Goal: Transaction & Acquisition: Purchase product/service

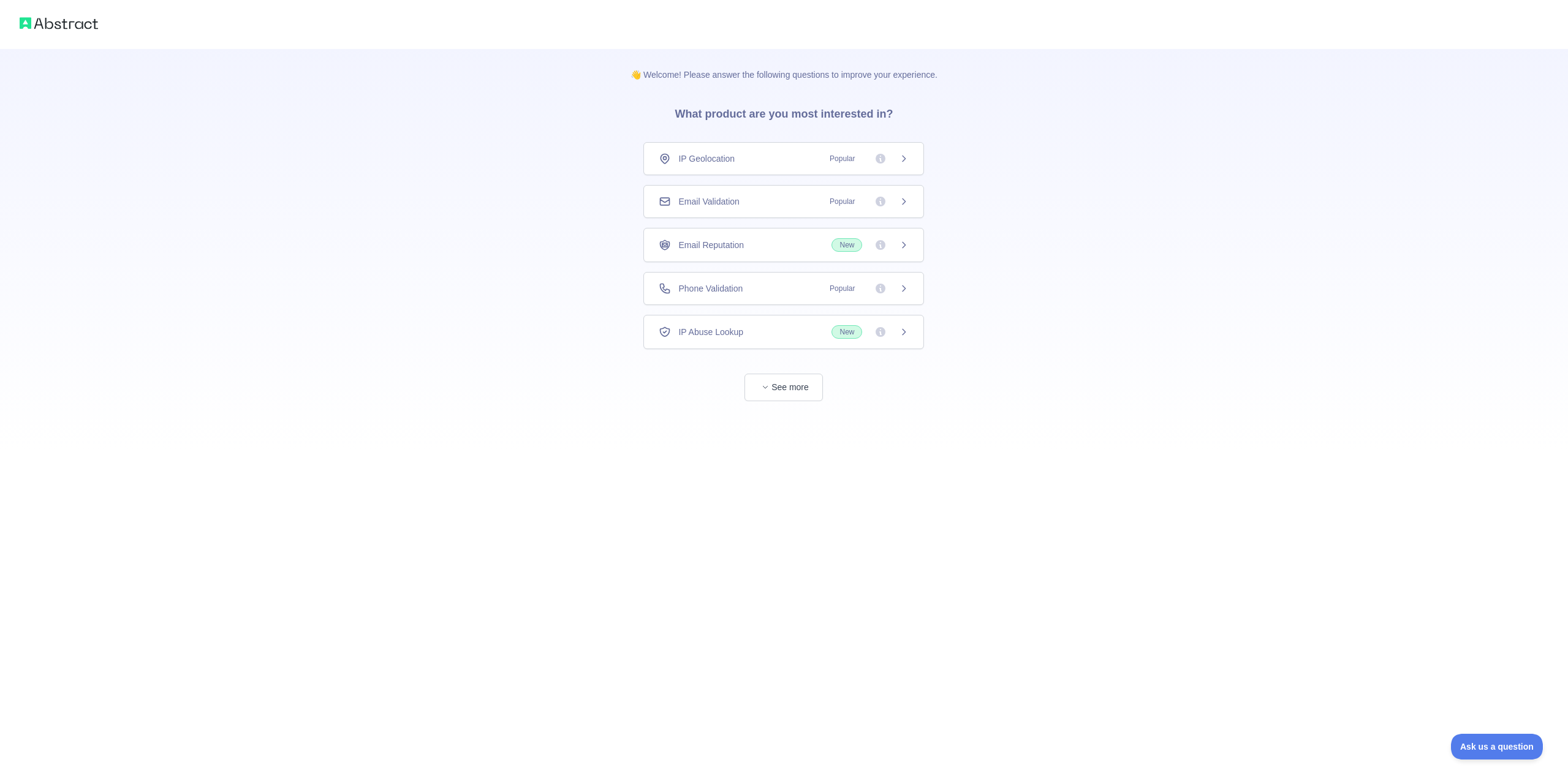
click at [788, 198] on div "Email Validation Popular" at bounding box center [784, 202] width 250 height 12
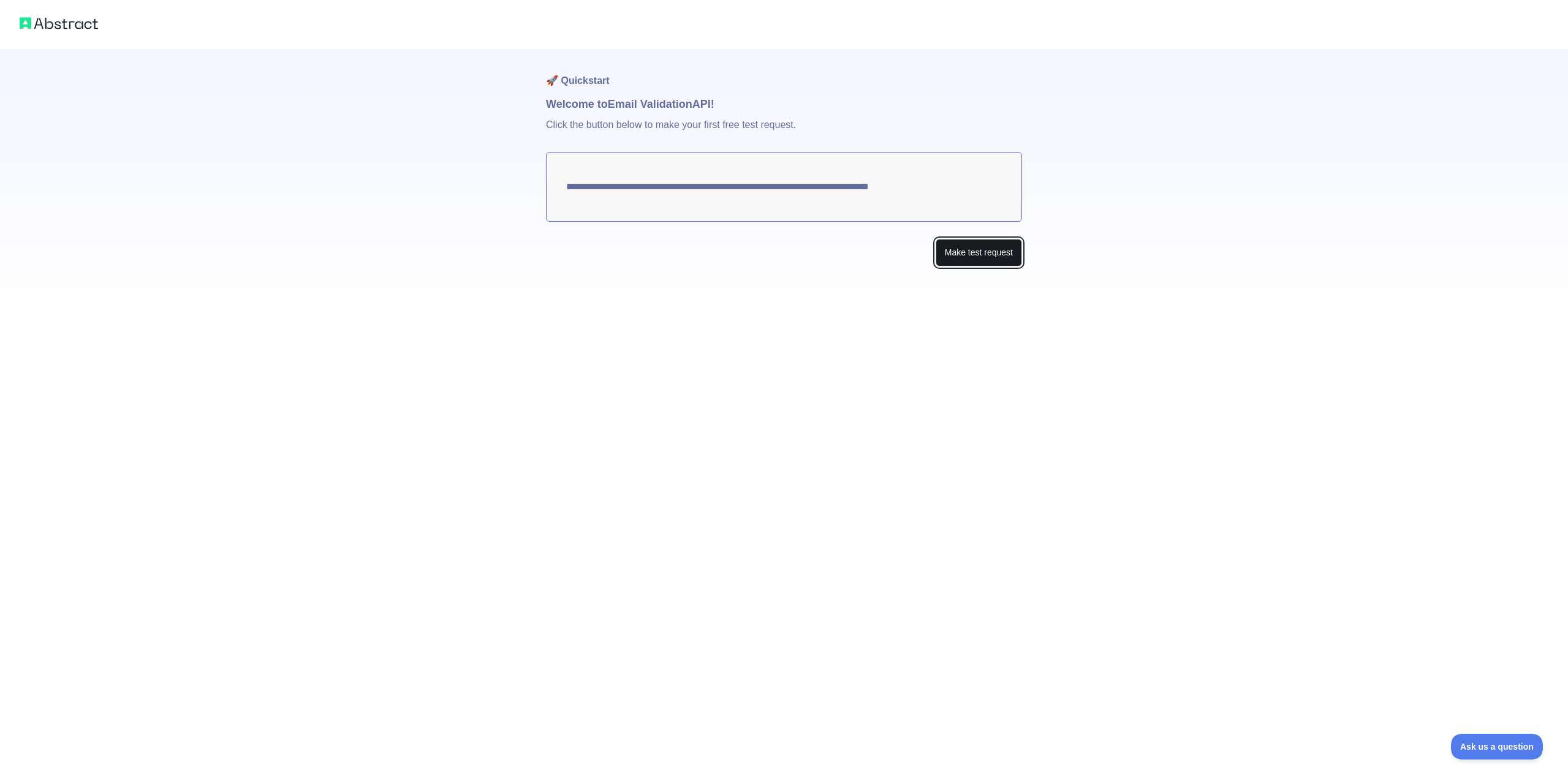
click at [1000, 260] on button "Make test request" at bounding box center [979, 252] width 87 height 27
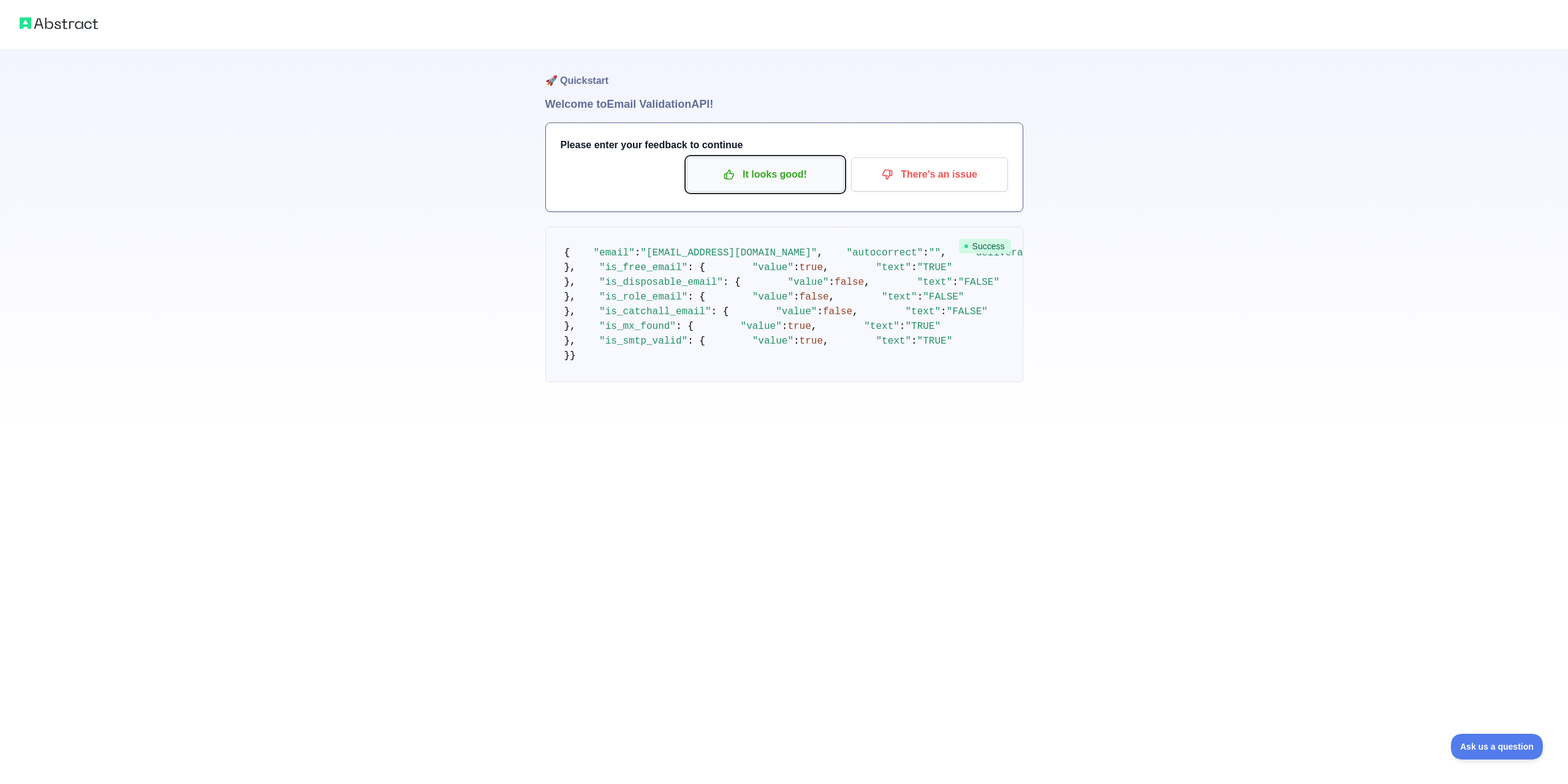
click at [762, 173] on p "It looks good!" at bounding box center [765, 174] width 138 height 21
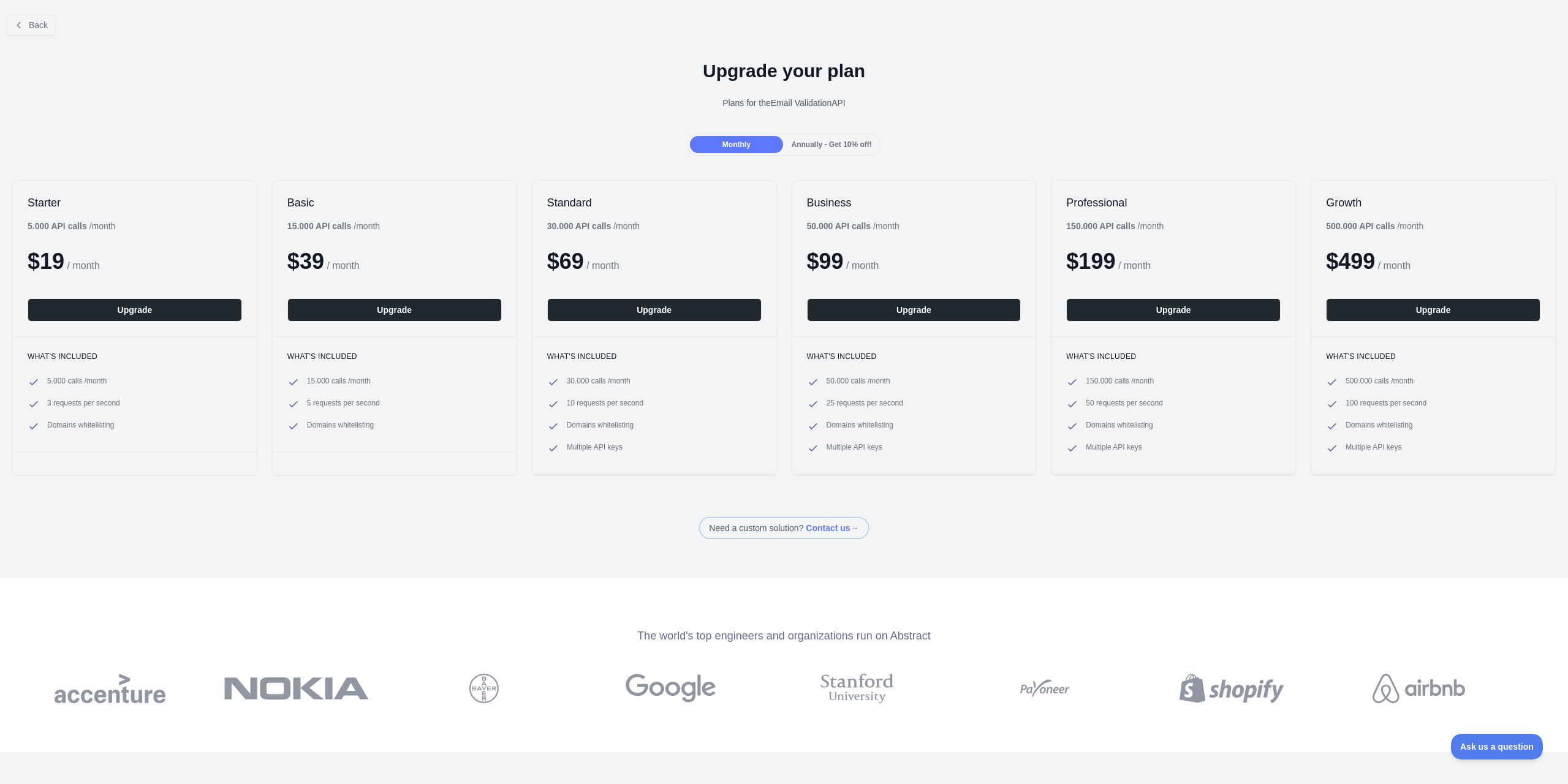
click at [825, 138] on div "Annually - Get 10% off!" at bounding box center [831, 144] width 92 height 17
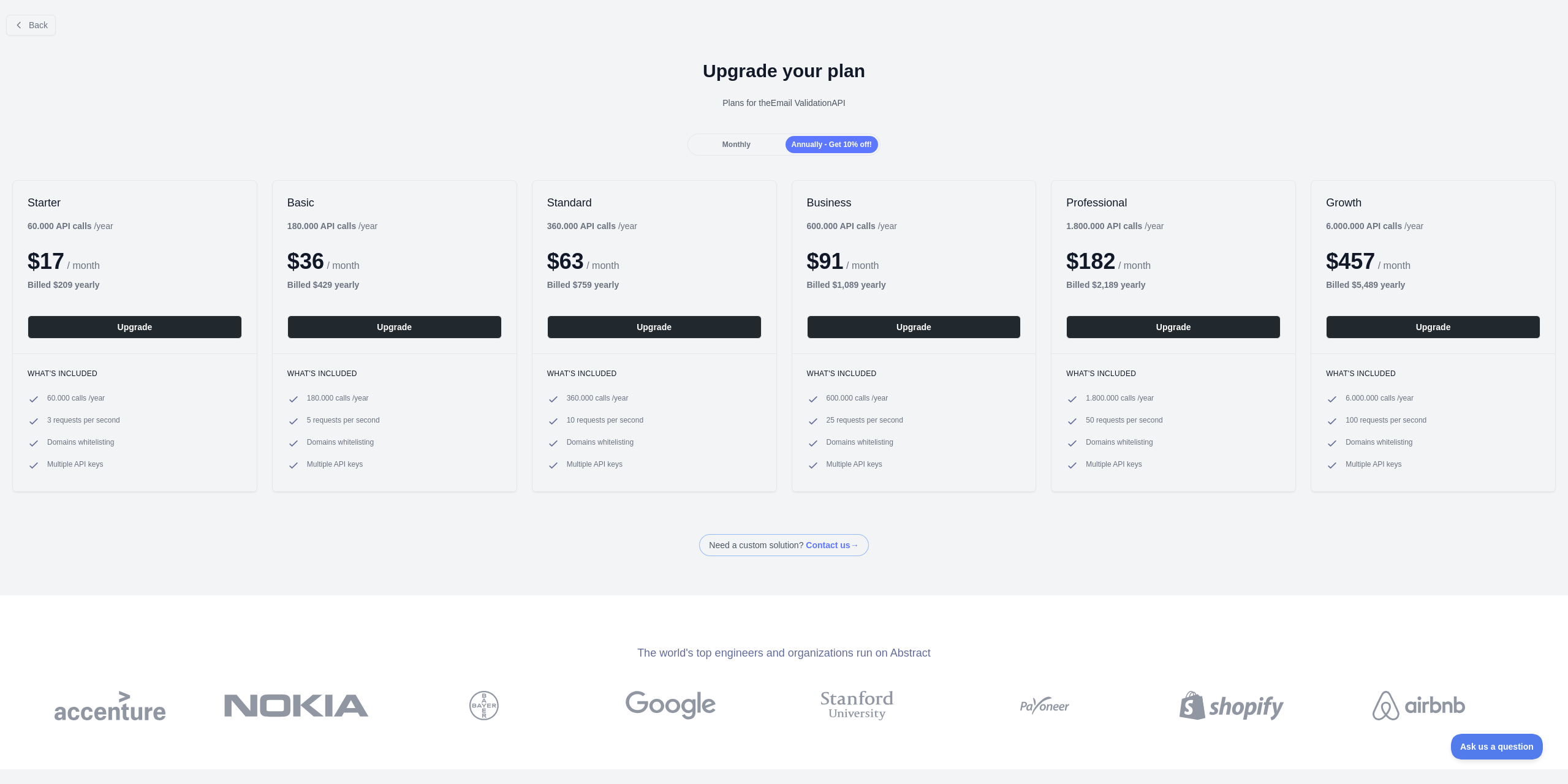
click at [736, 143] on span "Monthly" at bounding box center [737, 144] width 28 height 9
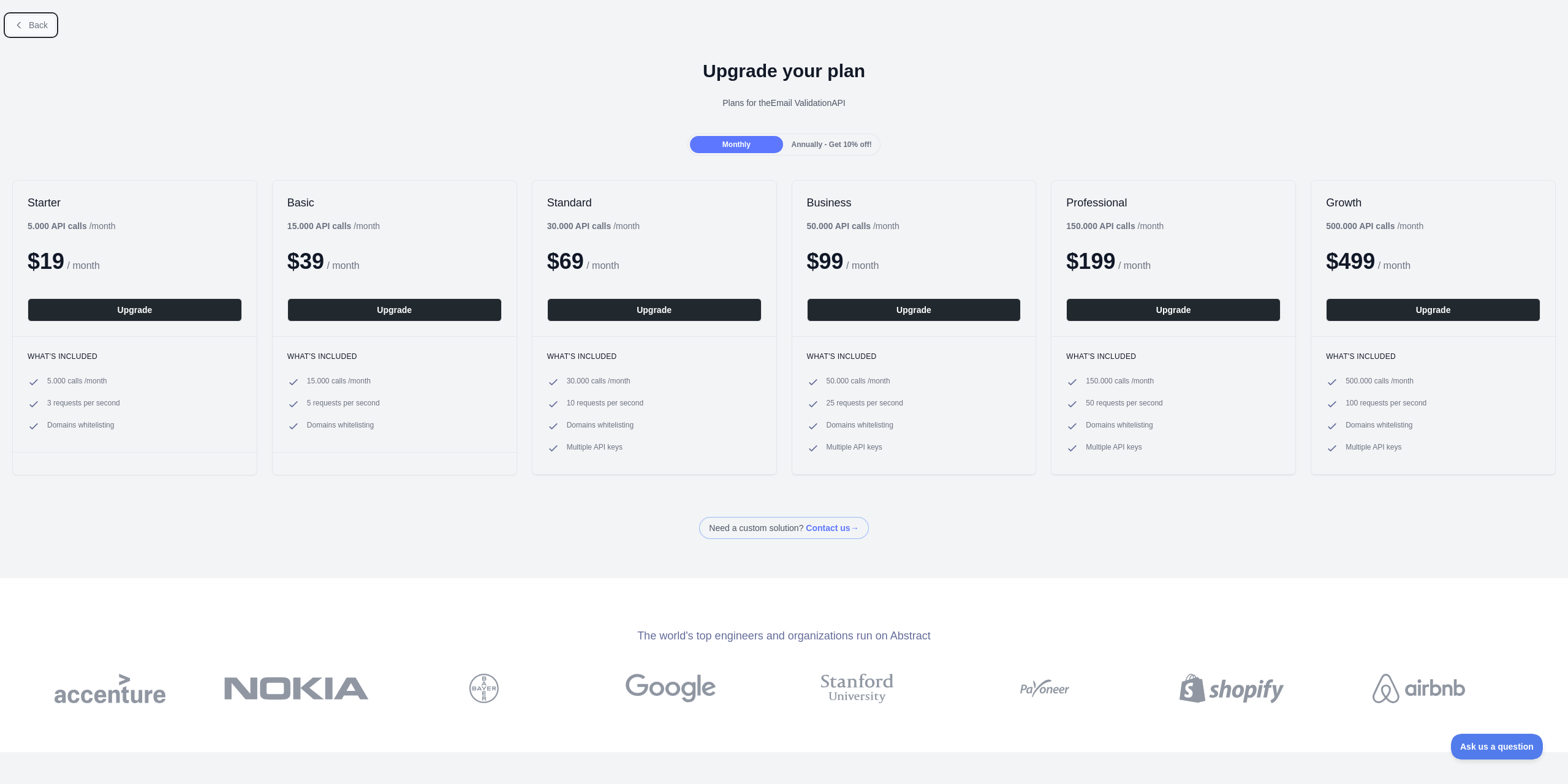
click at [29, 26] on span "Back" at bounding box center [38, 25] width 19 height 10
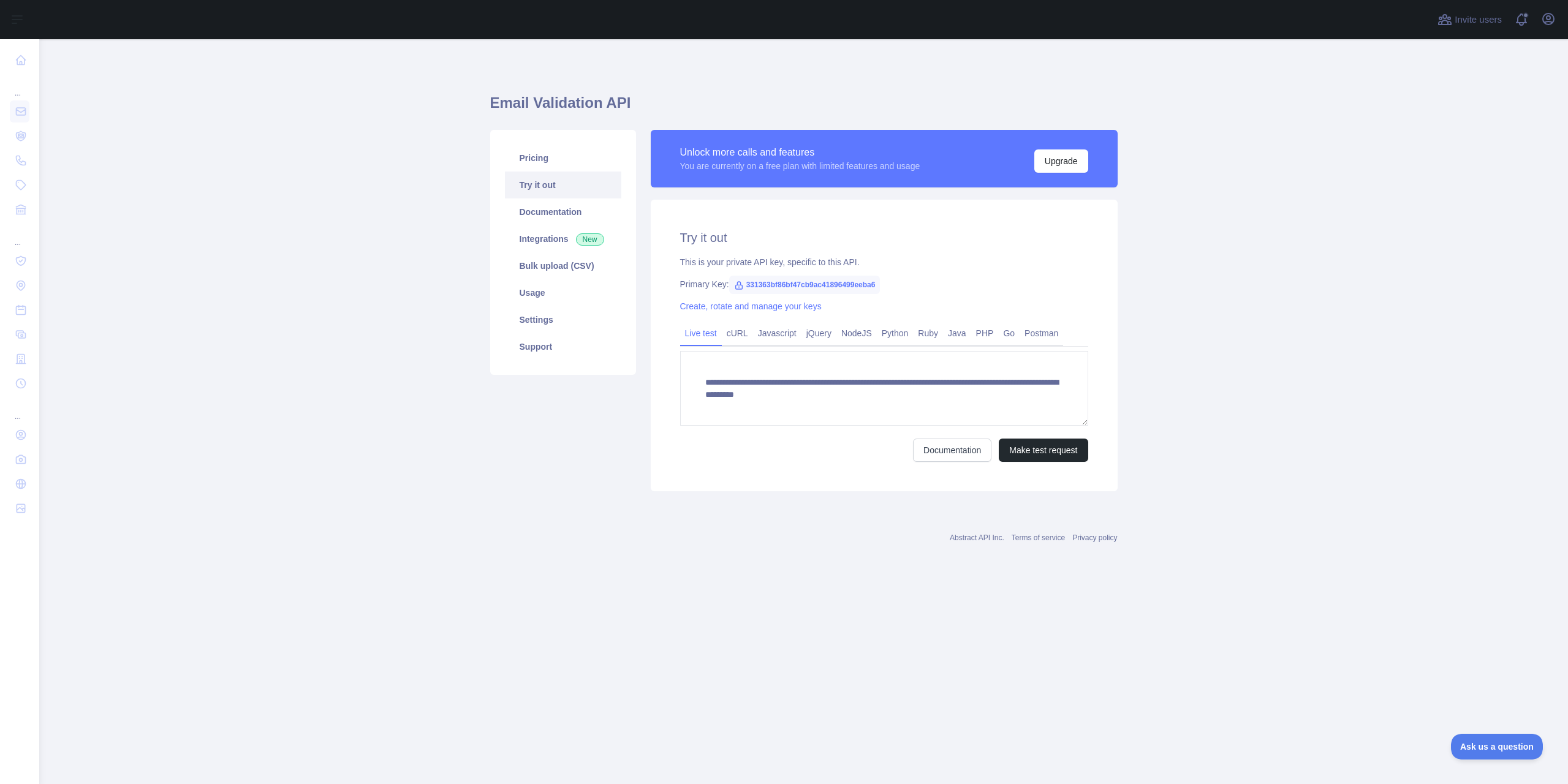
click at [815, 285] on span "331363bf86bf47cb9ac41896499eeba6" at bounding box center [805, 284] width 151 height 19
copy span "331363bf86bf47cb9ac41896499eeba6"
click at [743, 337] on link "cURL" at bounding box center [737, 333] width 31 height 19
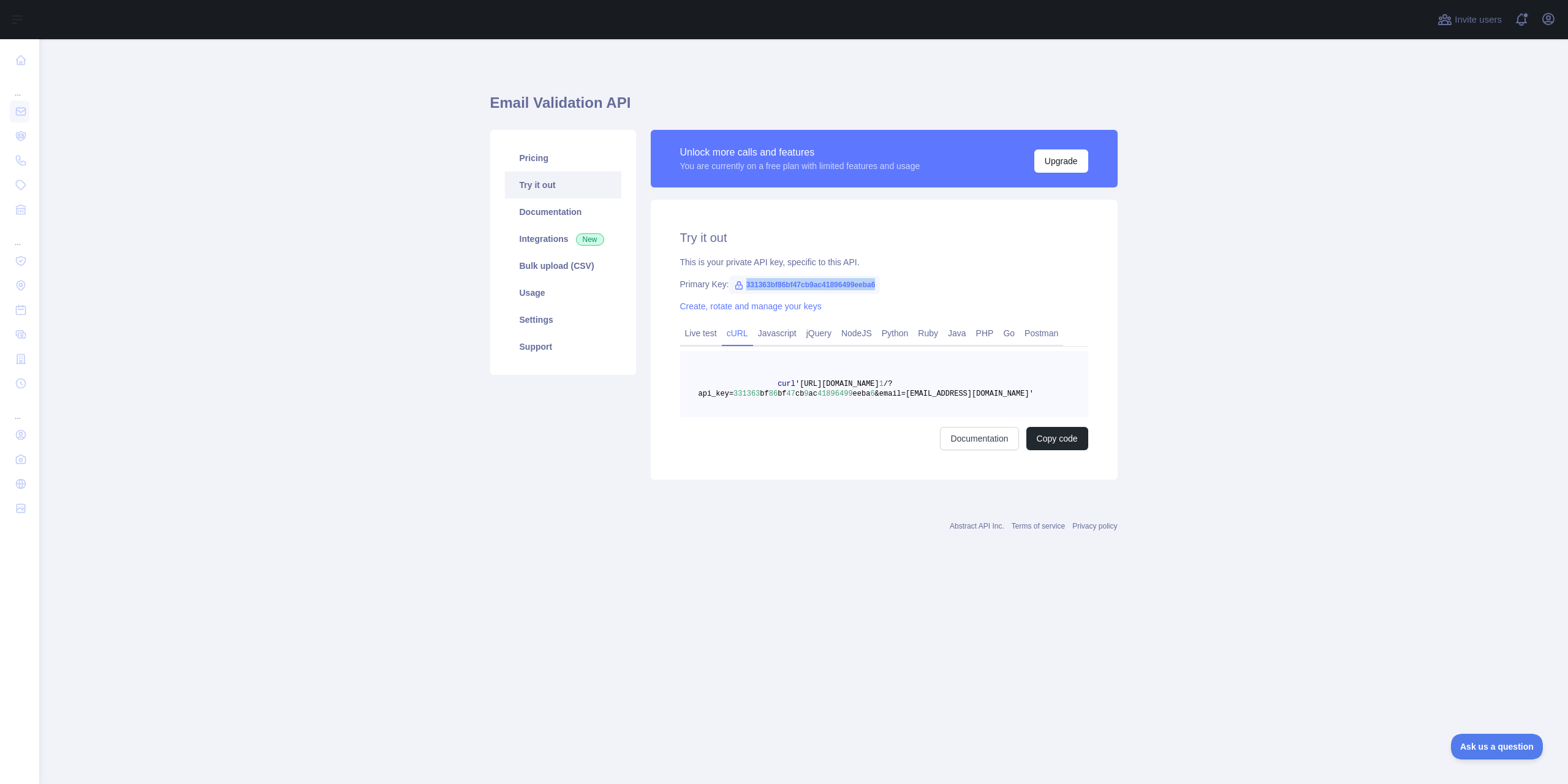
drag, startPoint x: 699, startPoint y: 327, endPoint x: 703, endPoint y: 321, distance: 7.2
click at [699, 327] on link "Live test" at bounding box center [700, 333] width 42 height 19
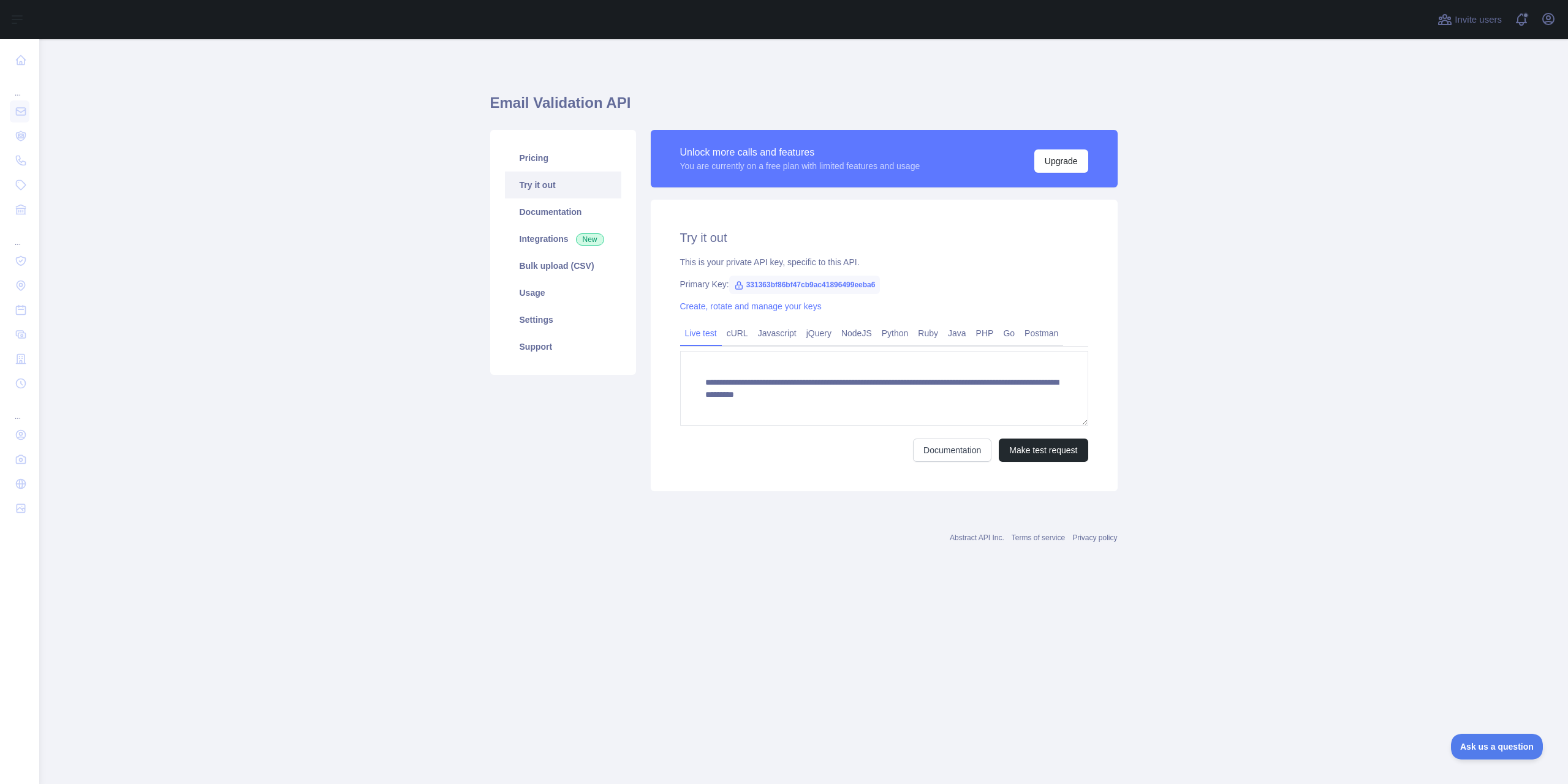
click at [985, 284] on div "Primary Key: 331363bf86bf47cb9ac41896499eeba6" at bounding box center [884, 284] width 408 height 12
click at [558, 239] on link "Integrations New" at bounding box center [562, 239] width 116 height 27
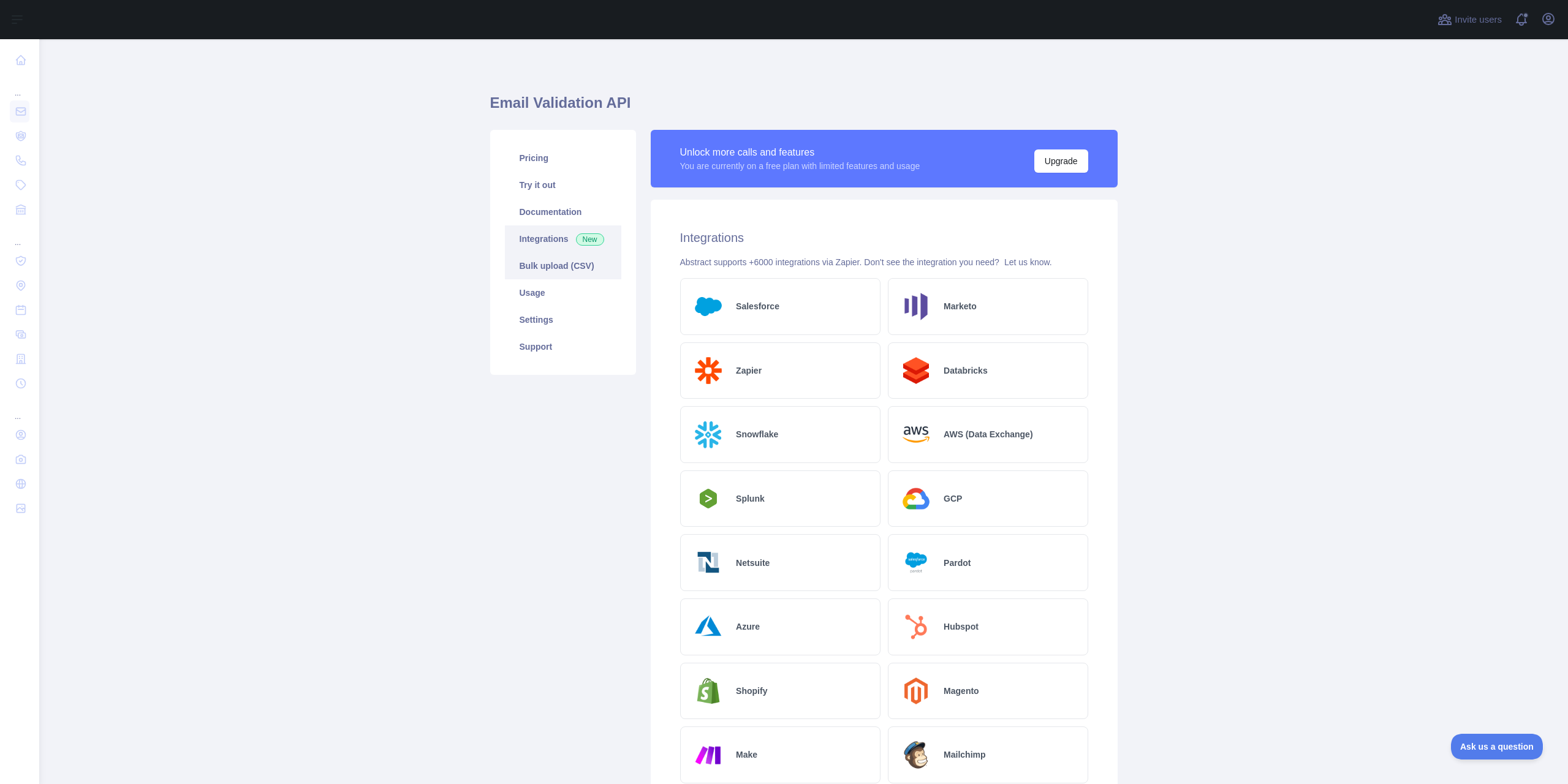
click at [545, 266] on link "Bulk upload (CSV)" at bounding box center [562, 265] width 116 height 27
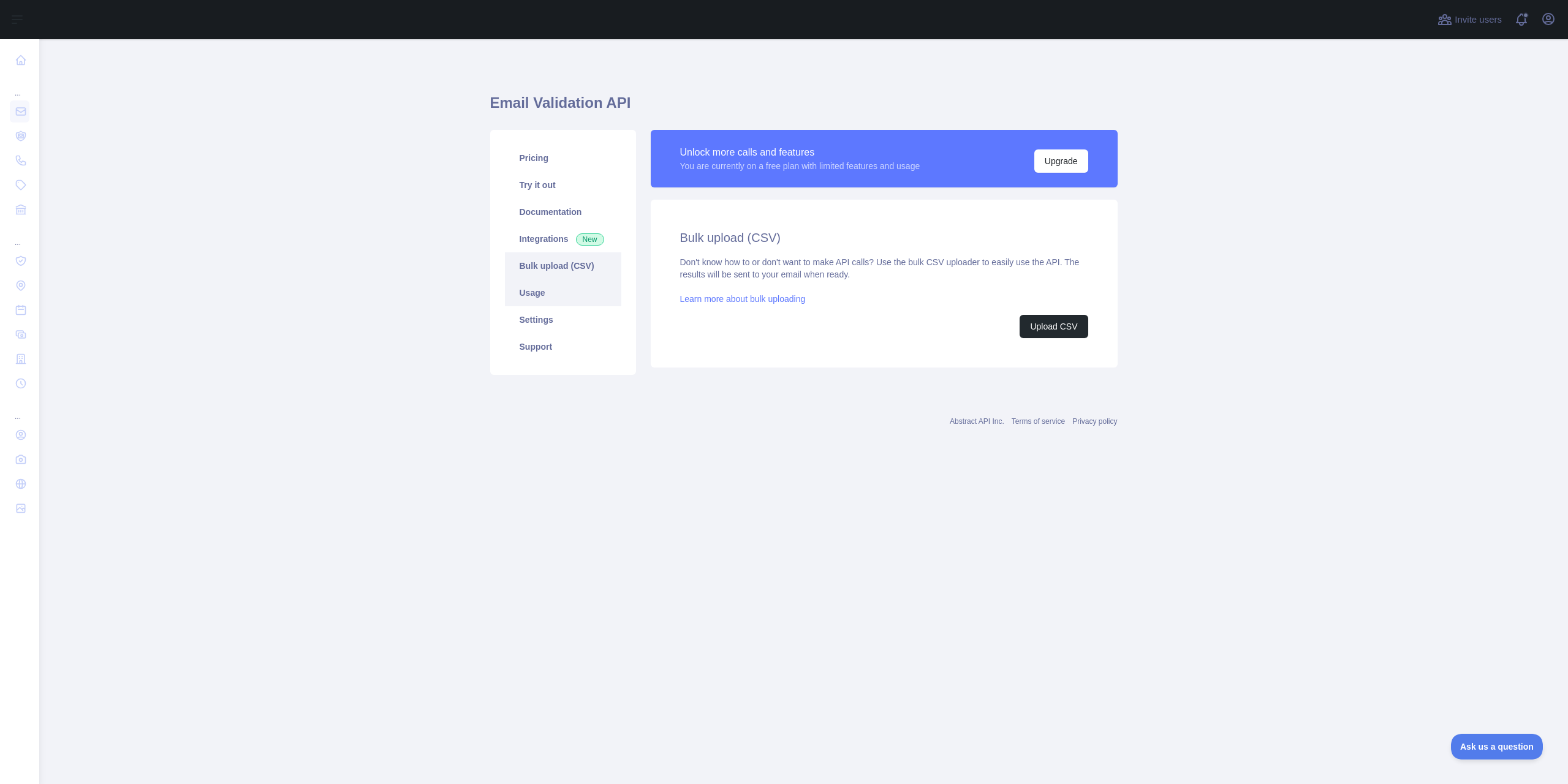
click at [535, 290] on link "Usage" at bounding box center [562, 293] width 116 height 27
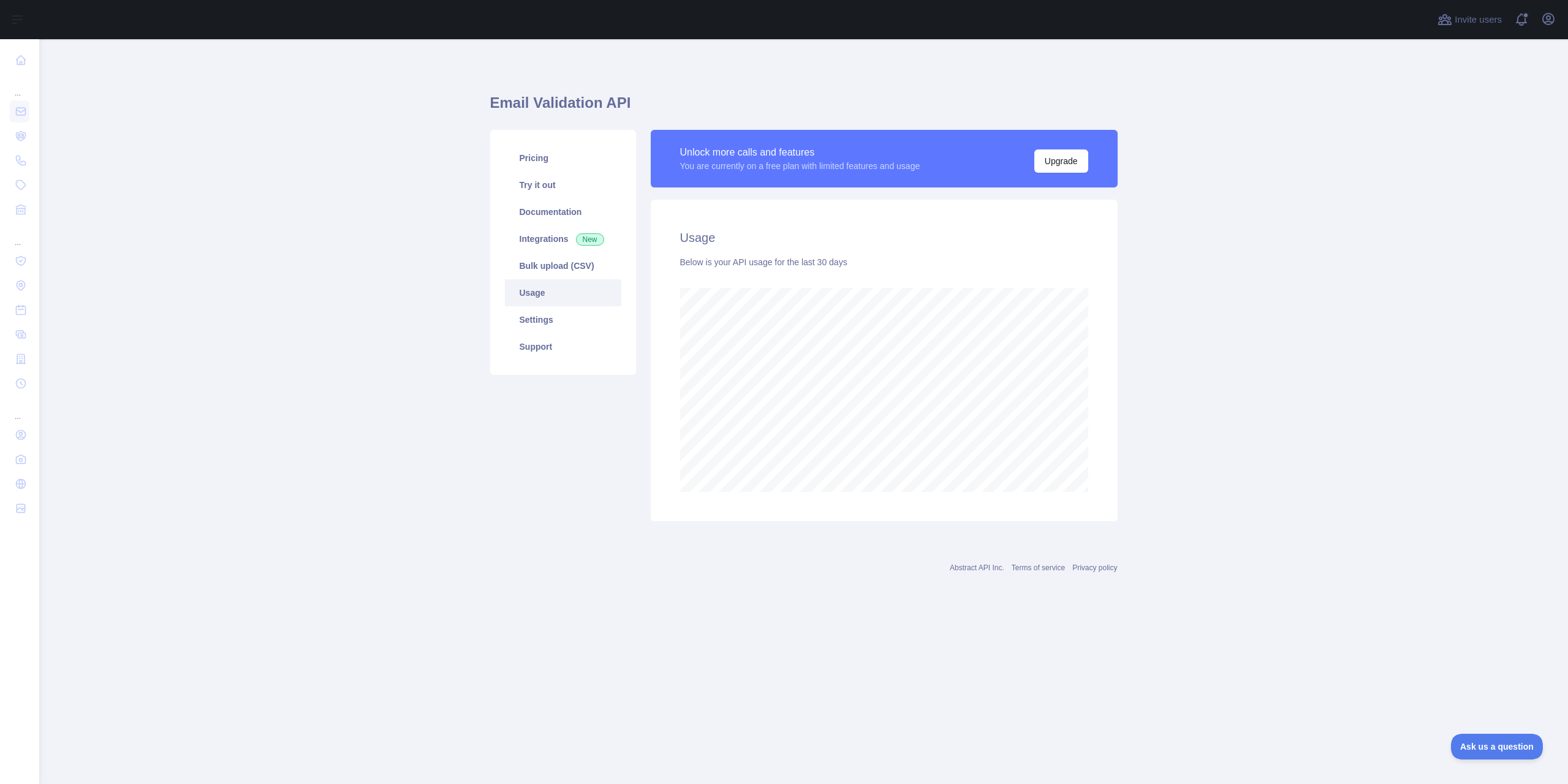
scroll to position [745, 1529]
click at [537, 323] on link "Settings" at bounding box center [562, 319] width 116 height 27
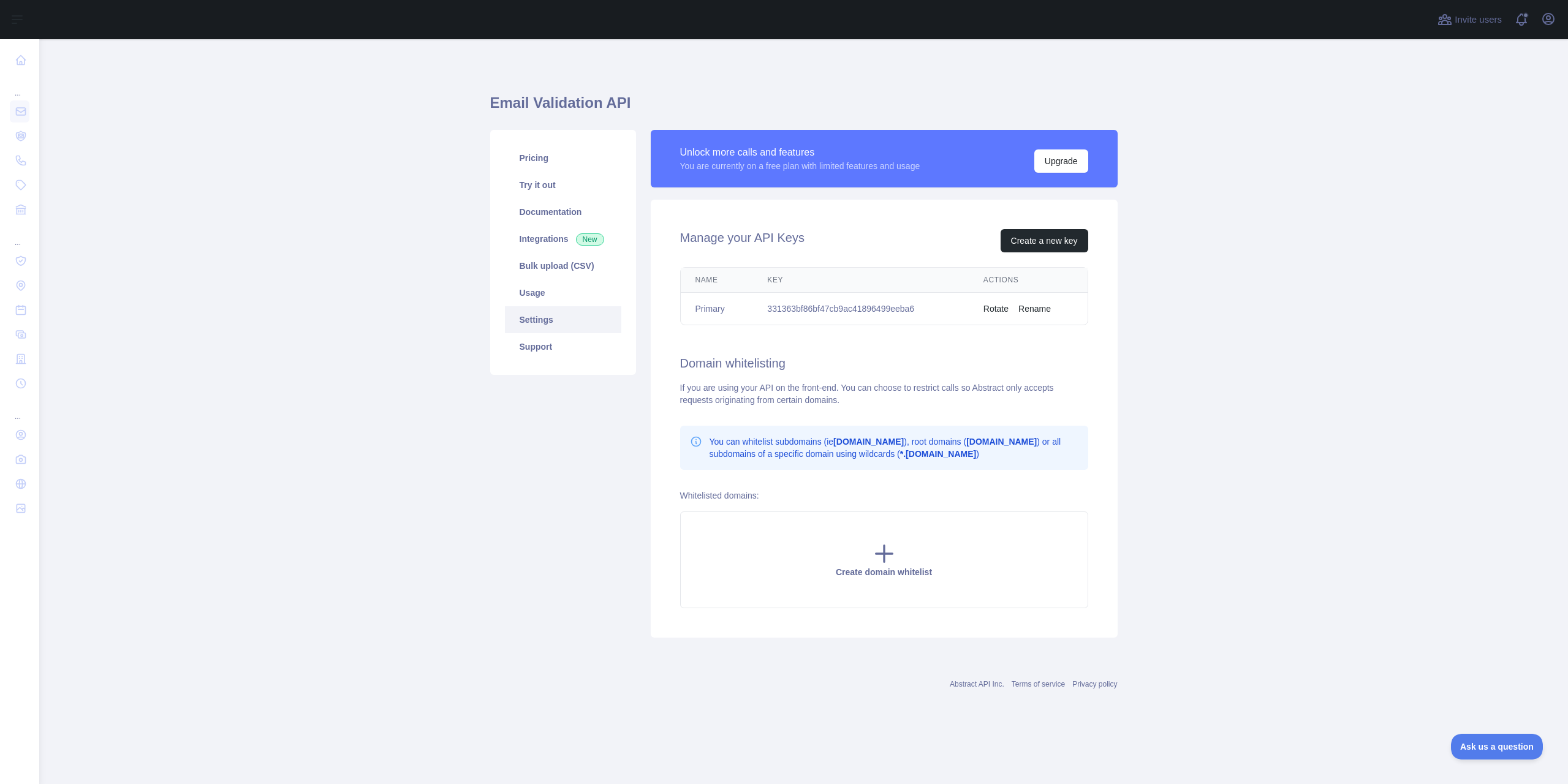
click at [723, 495] on label "Whitelisted domains:" at bounding box center [719, 495] width 79 height 10
click at [498, 559] on div "Pricing Try it out Documentation Integrations New Bulk upload (CSV) Usage Setti…" at bounding box center [562, 384] width 160 height 508
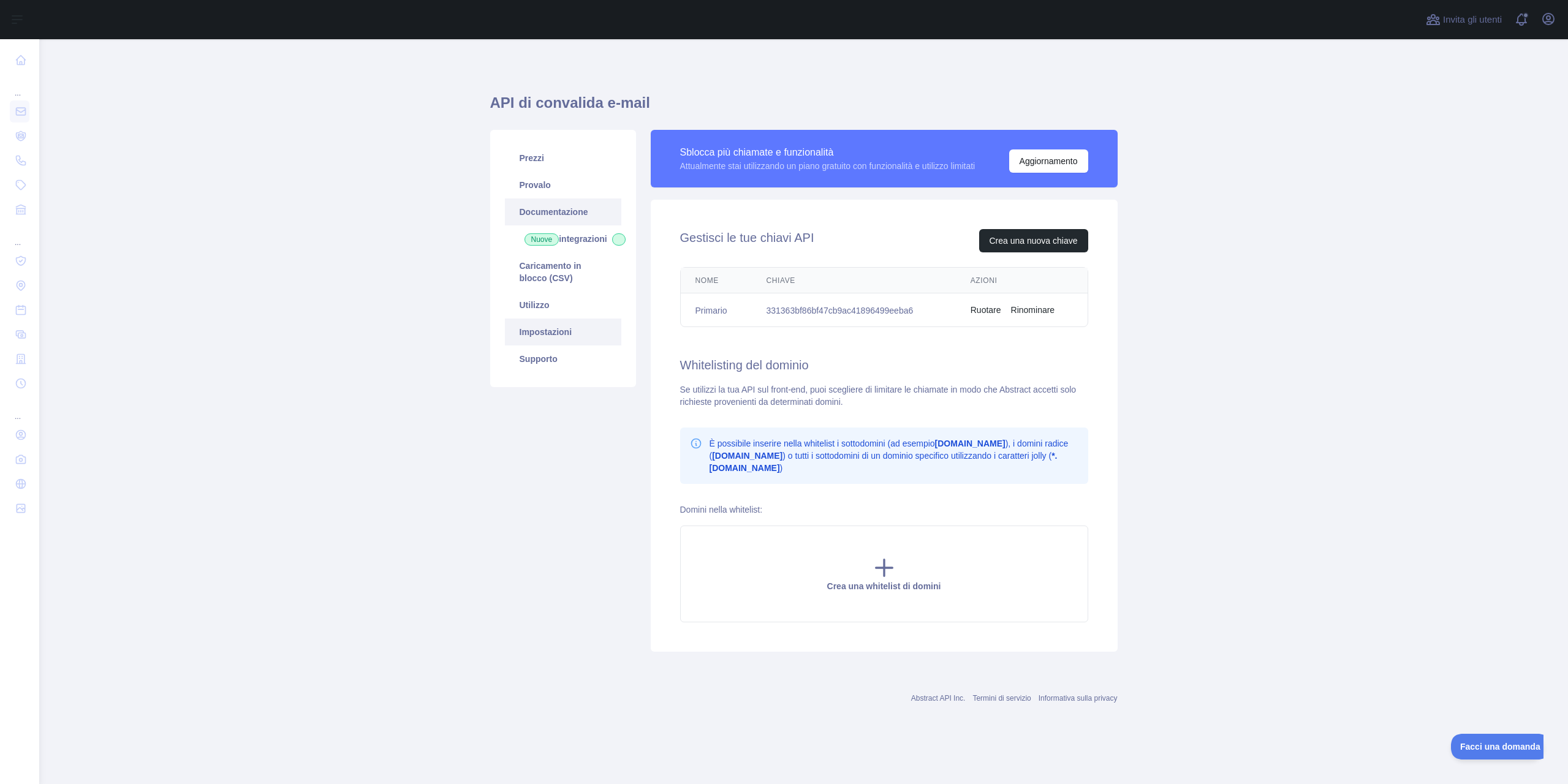
click at [538, 208] on font "Documentazione" at bounding box center [554, 211] width 69 height 10
click at [543, 192] on link "Provalo" at bounding box center [562, 185] width 116 height 27
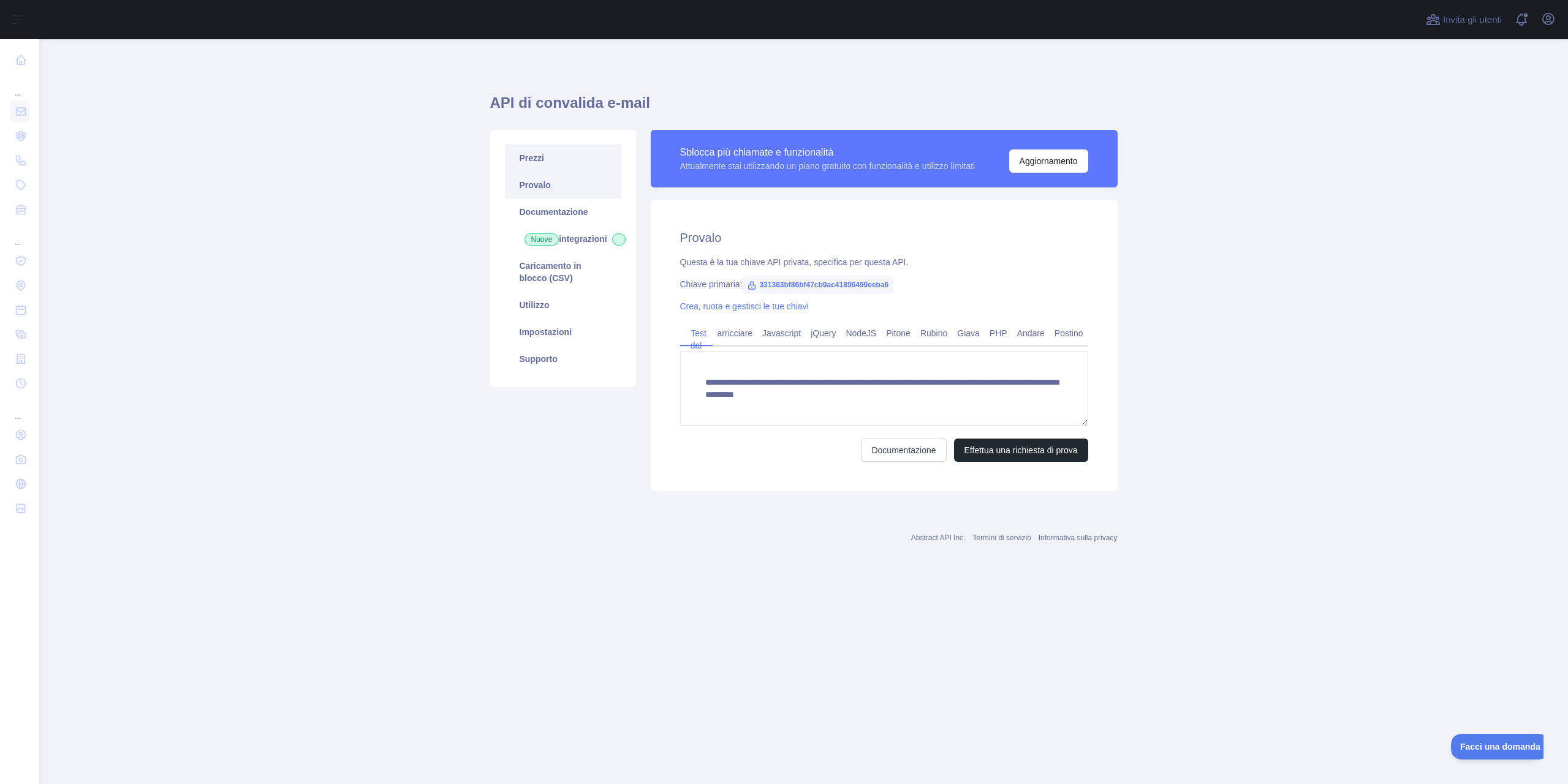
click at [524, 158] on font "Prezzi" at bounding box center [532, 158] width 25 height 10
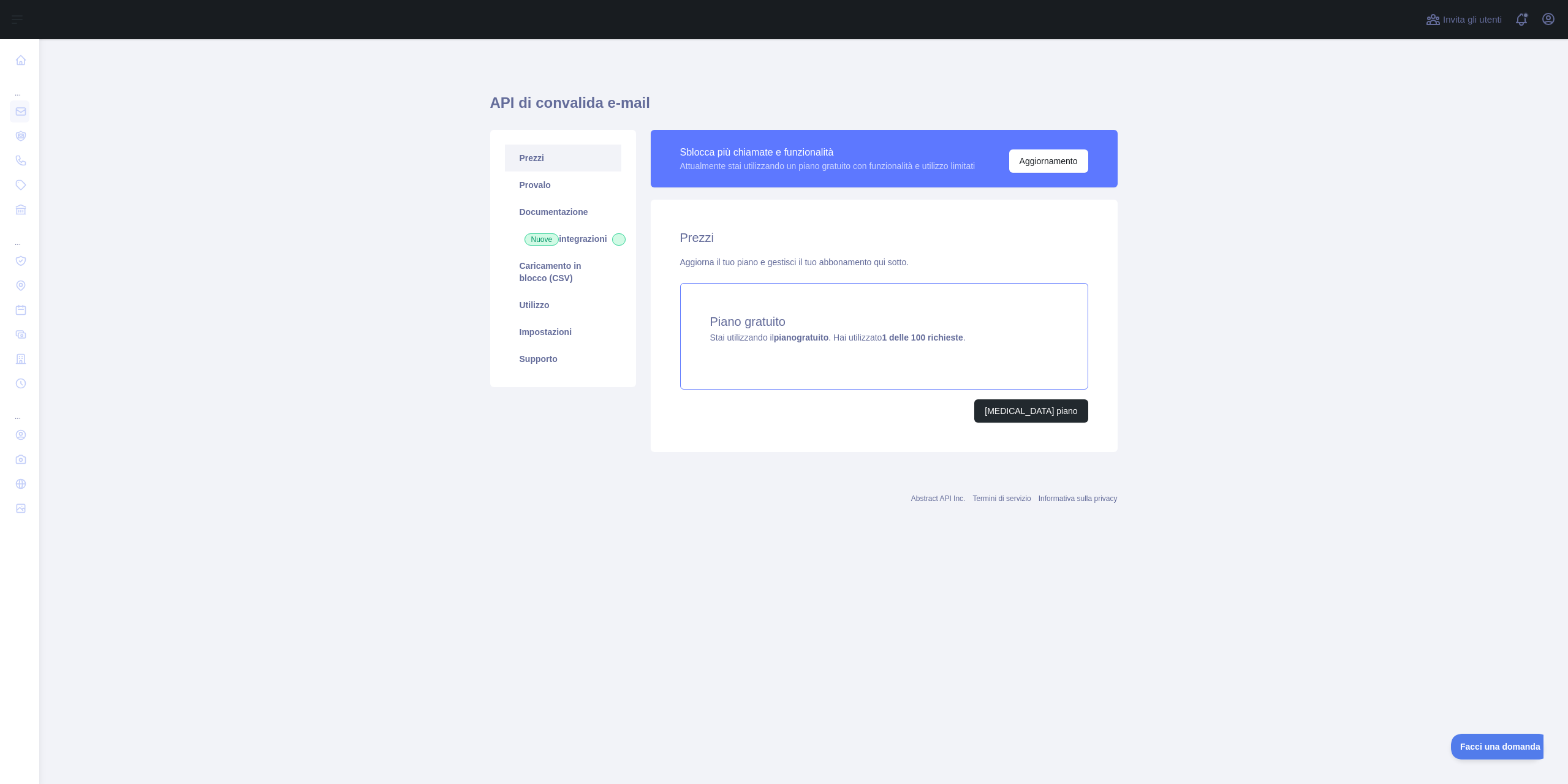
click at [954, 342] on font "1 delle 100 richieste" at bounding box center [922, 337] width 81 height 10
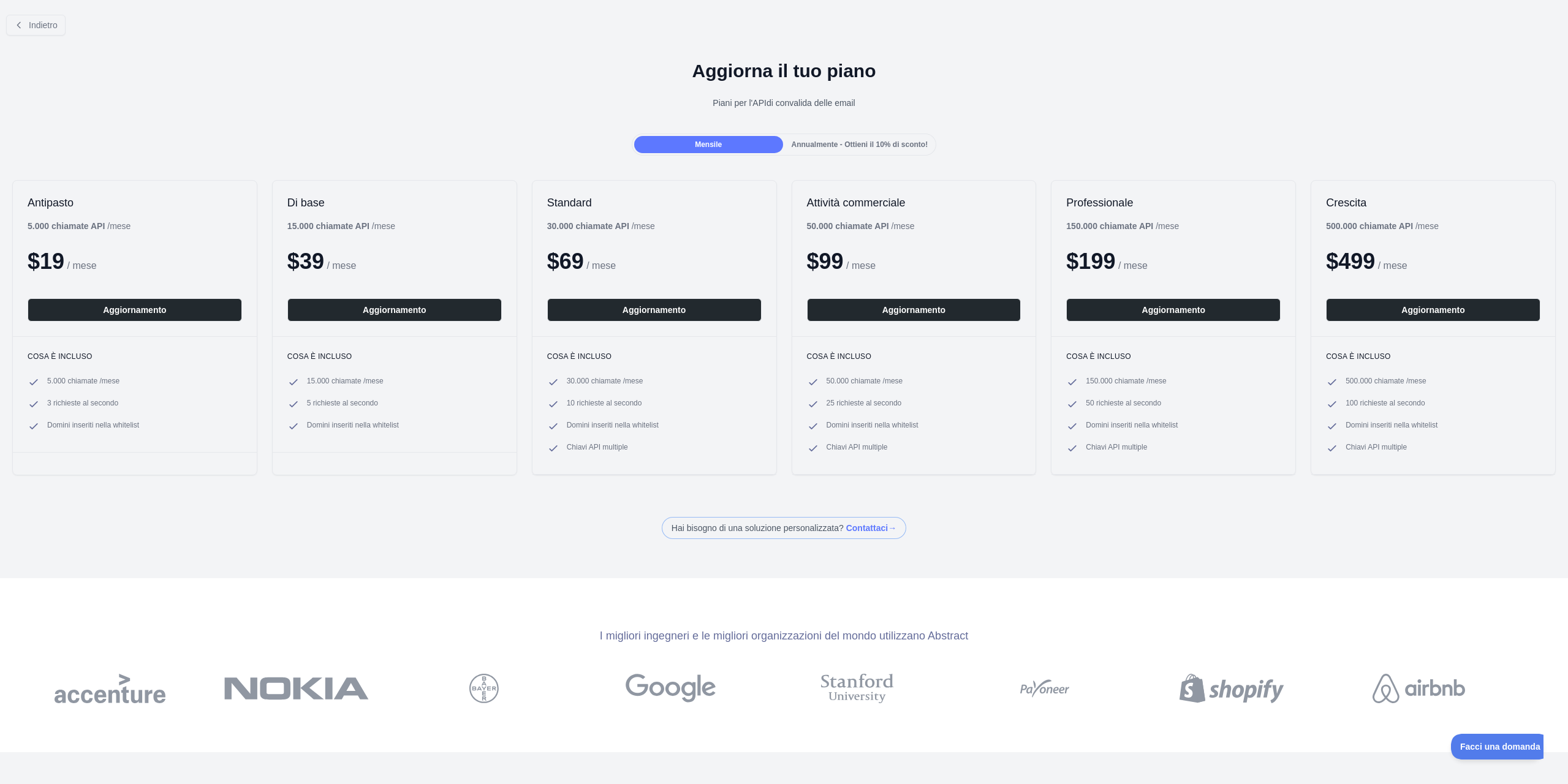
click at [869, 146] on font "Annualmente - Ottieni il 10% di sconto!" at bounding box center [860, 144] width 136 height 9
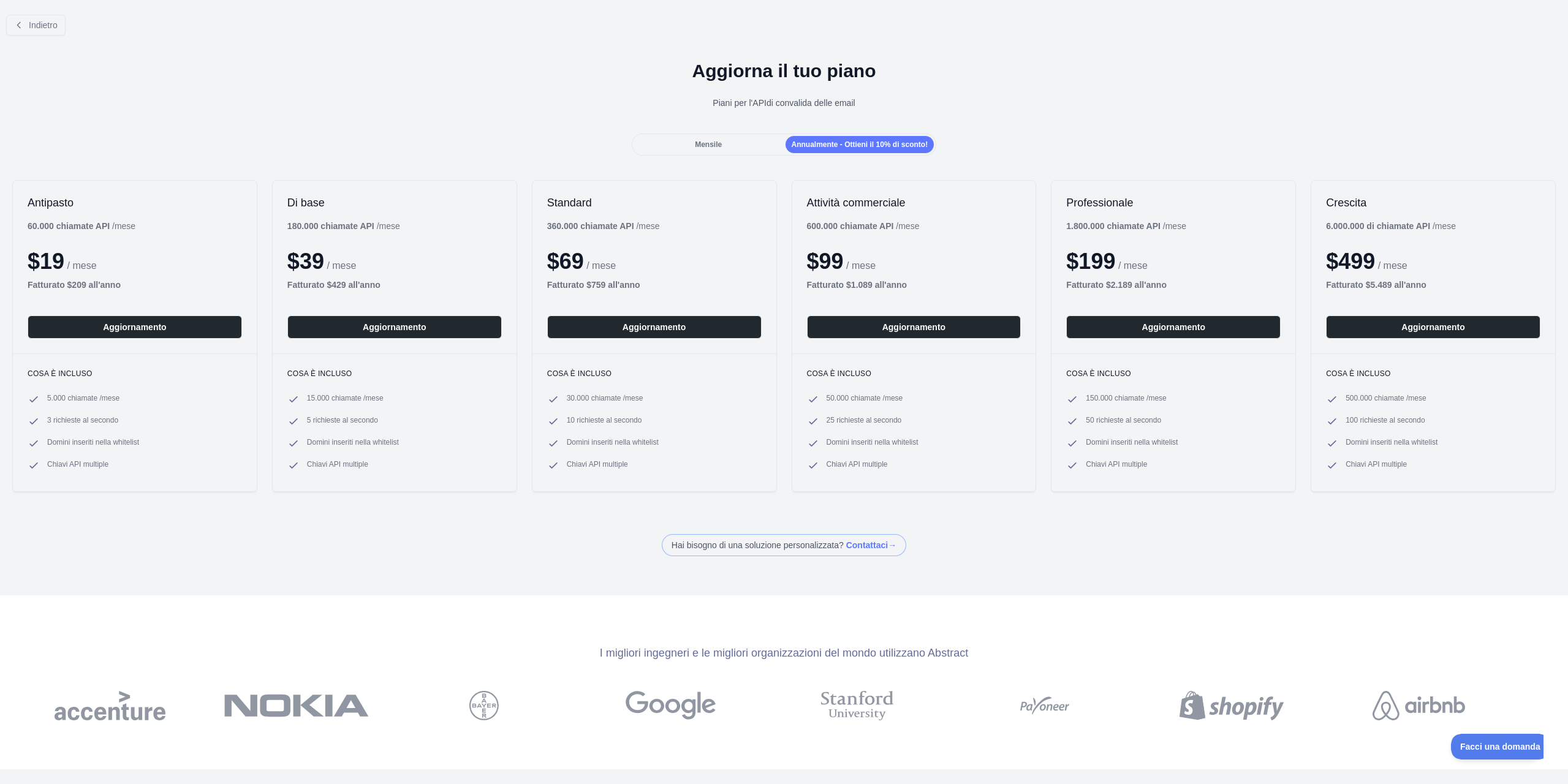
click at [739, 146] on div "Mensile" at bounding box center [708, 144] width 149 height 17
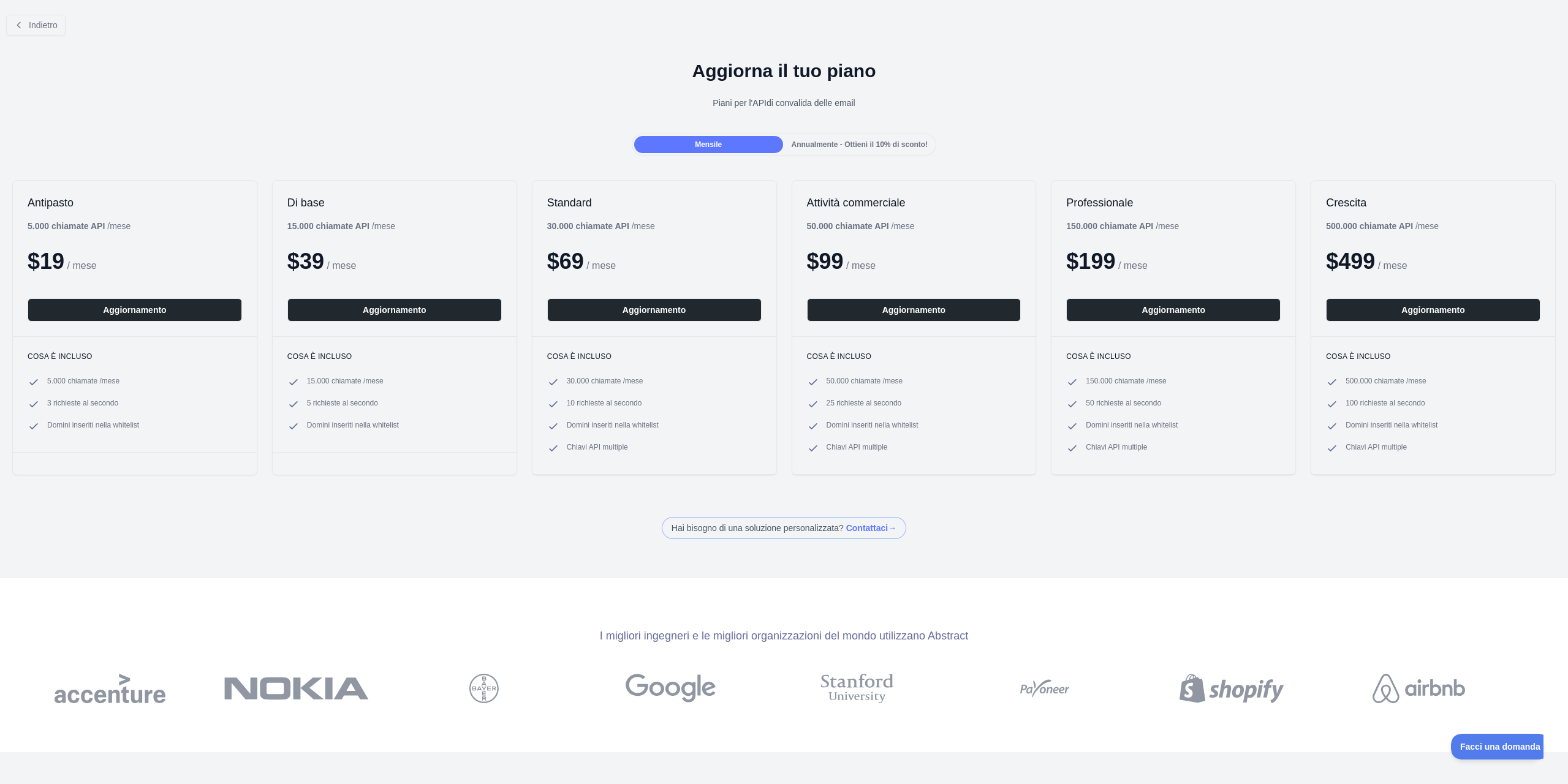
click at [867, 149] on div "Annualmente - Ottieni il 10% di sconto!" at bounding box center [860, 144] width 149 height 17
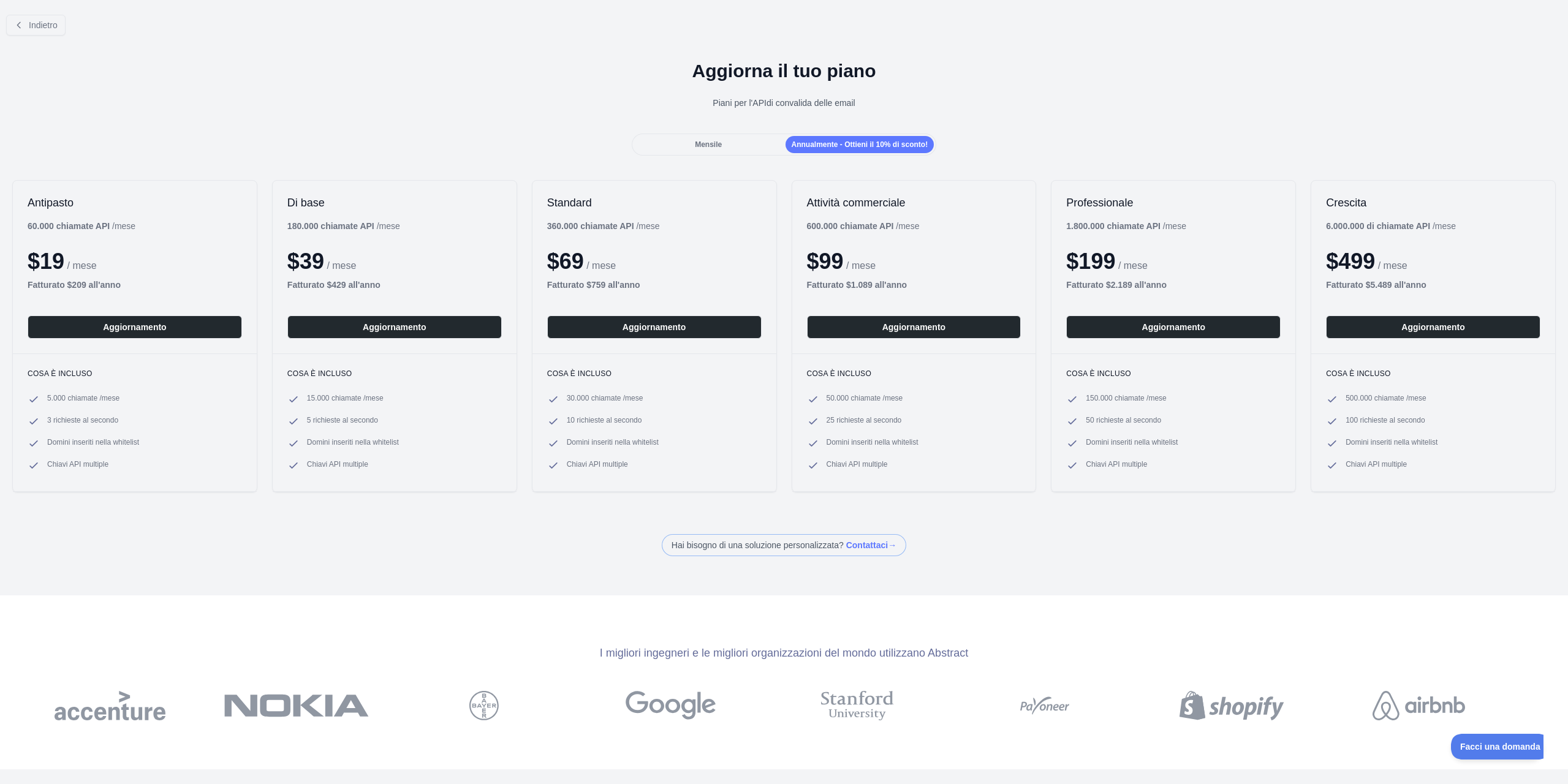
click at [739, 146] on div "Mensile" at bounding box center [708, 144] width 149 height 17
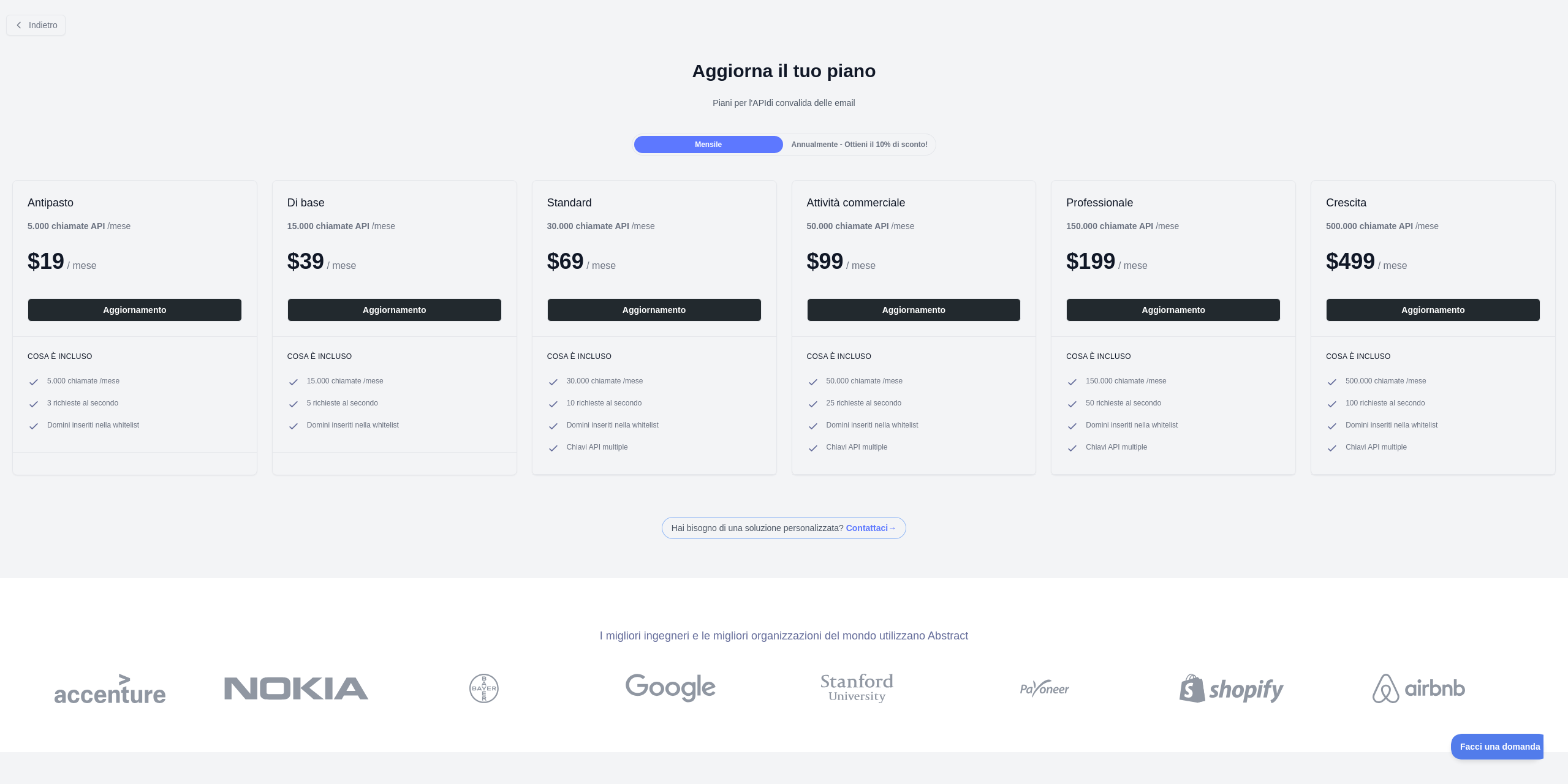
click at [862, 147] on font "Annualmente - Ottieni il 10% di sconto!" at bounding box center [860, 144] width 136 height 9
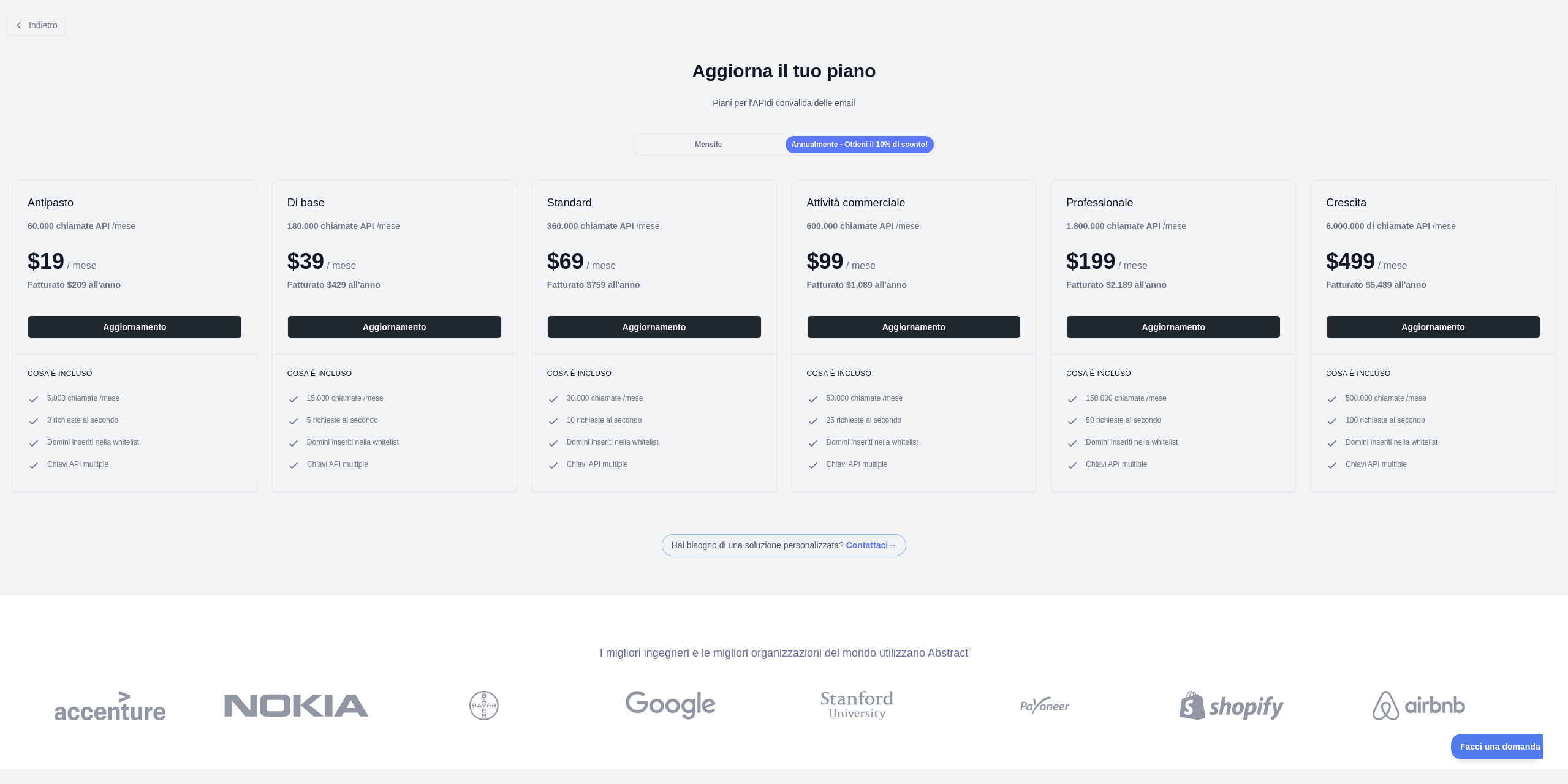
click at [703, 147] on font "Mensile" at bounding box center [708, 144] width 27 height 9
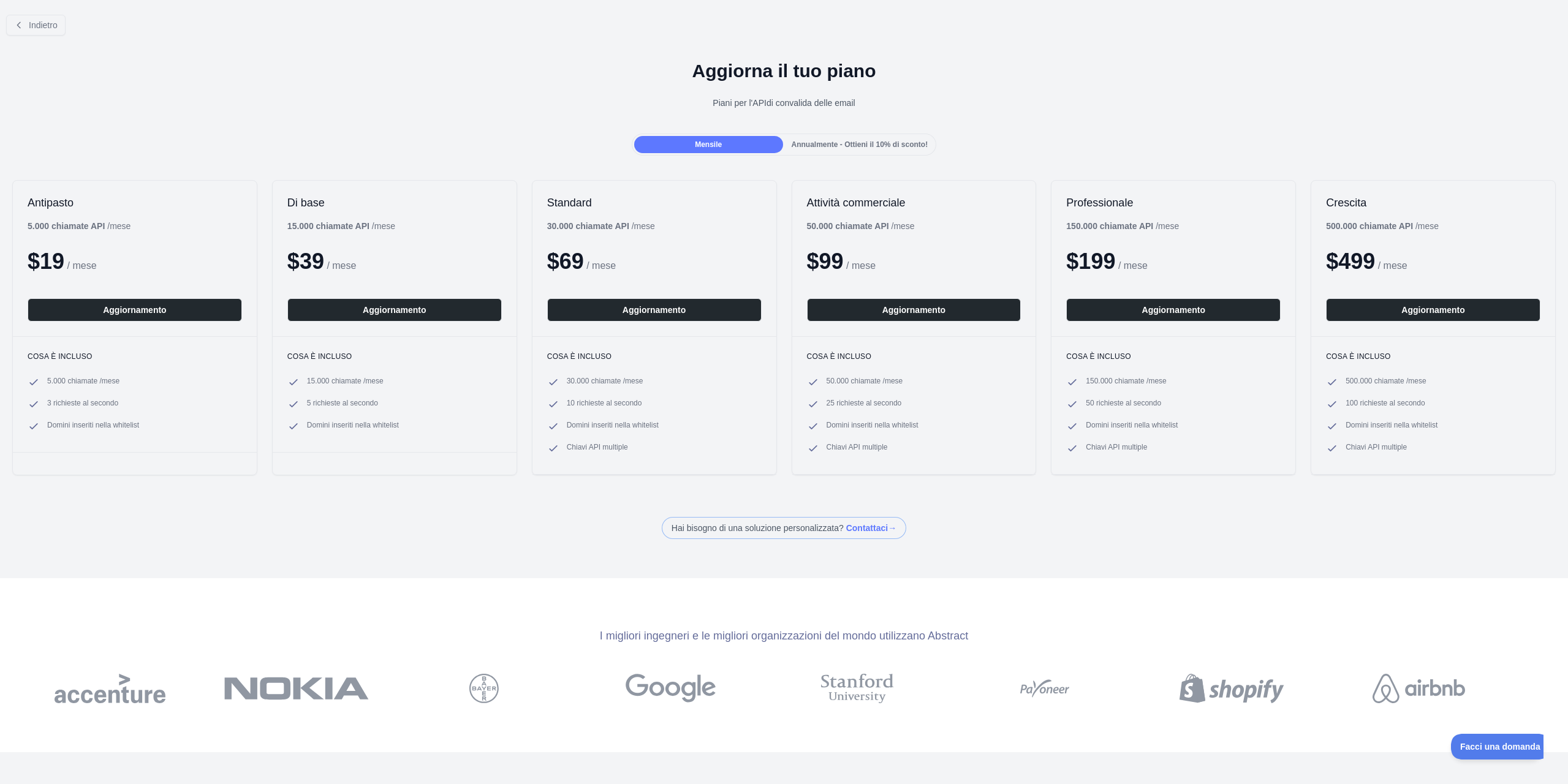
click at [851, 148] on font "Annualmente - Ottieni il 10% di sconto!" at bounding box center [860, 144] width 136 height 9
